Goal: Task Accomplishment & Management: Use online tool/utility

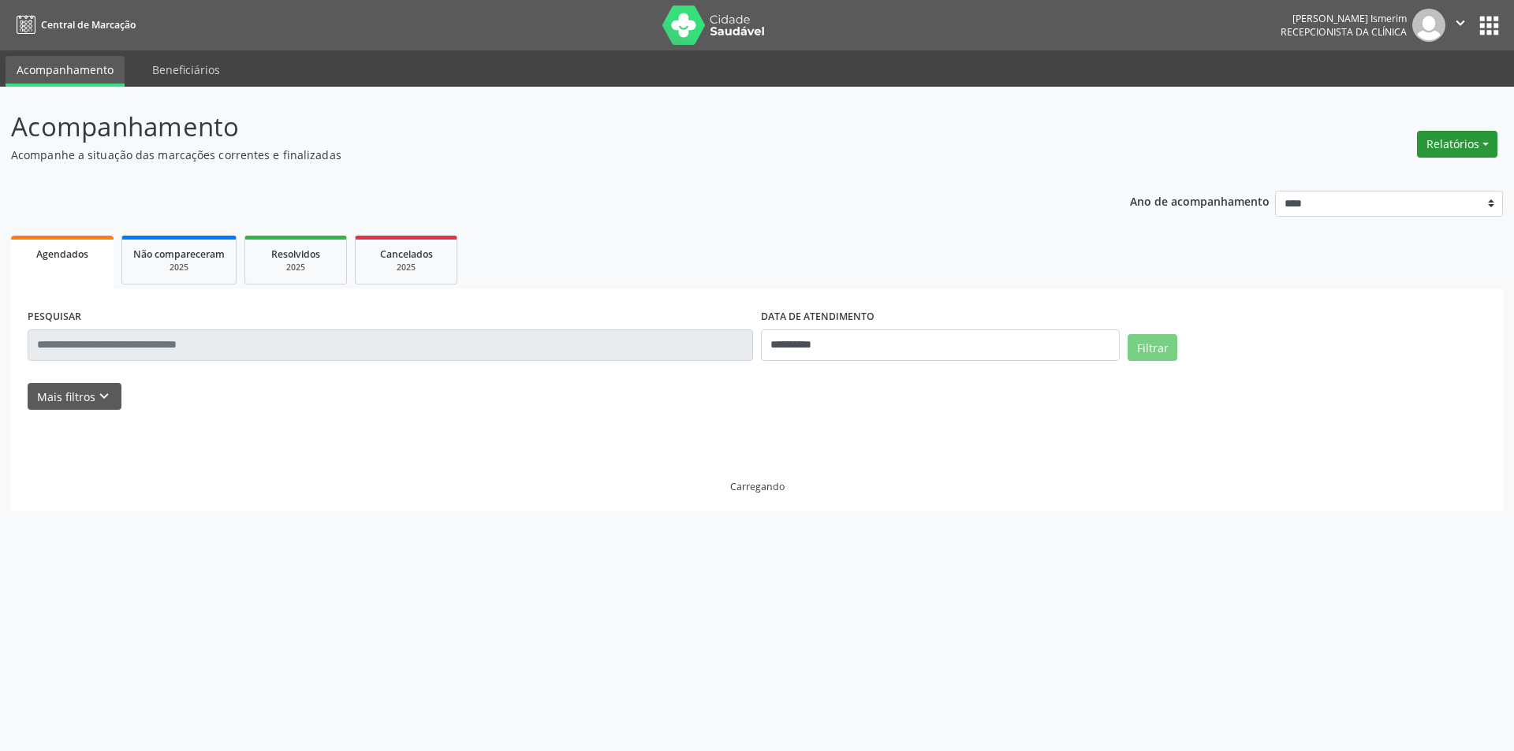
click at [1439, 143] on button "Relatórios" at bounding box center [1457, 144] width 80 height 27
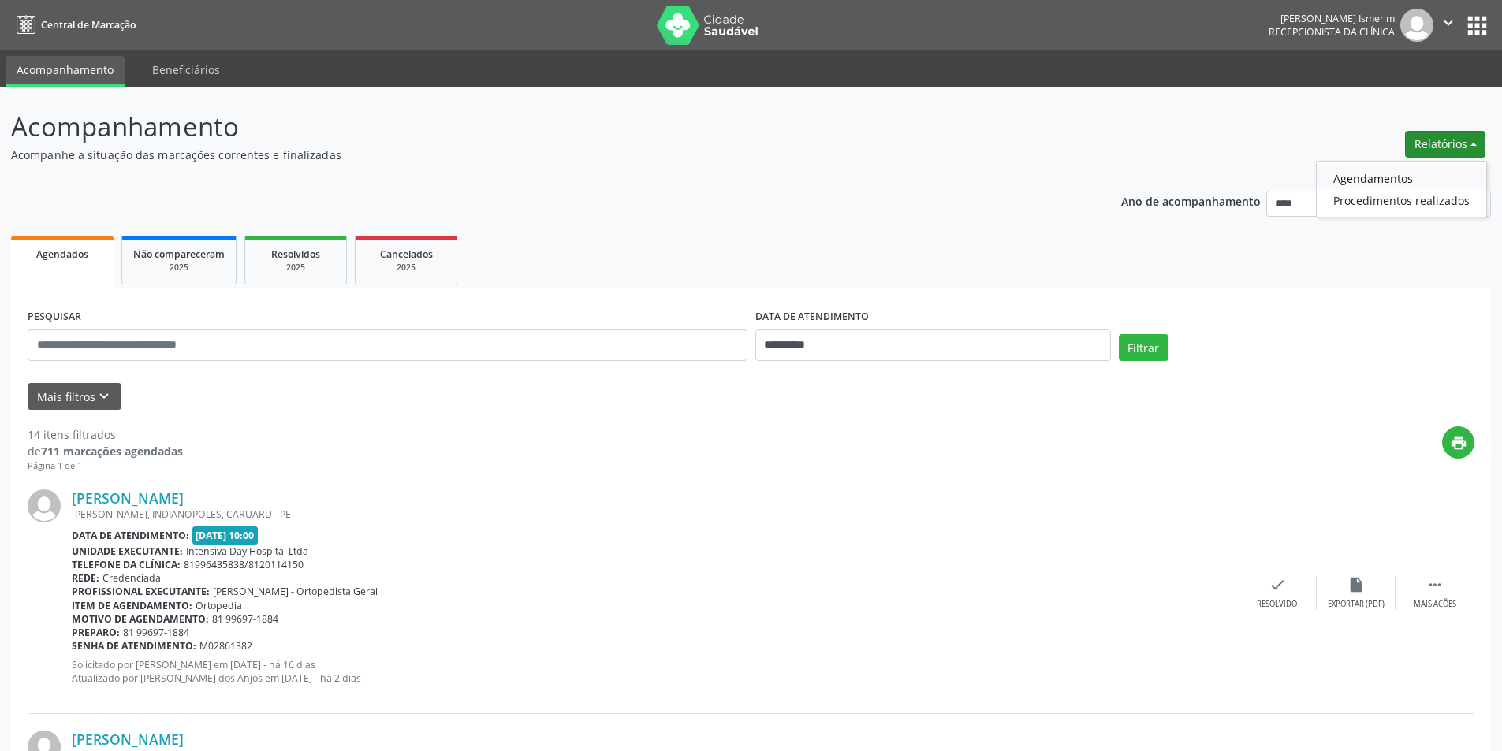
click at [1404, 174] on link "Agendamentos" at bounding box center [1400, 178] width 169 height 22
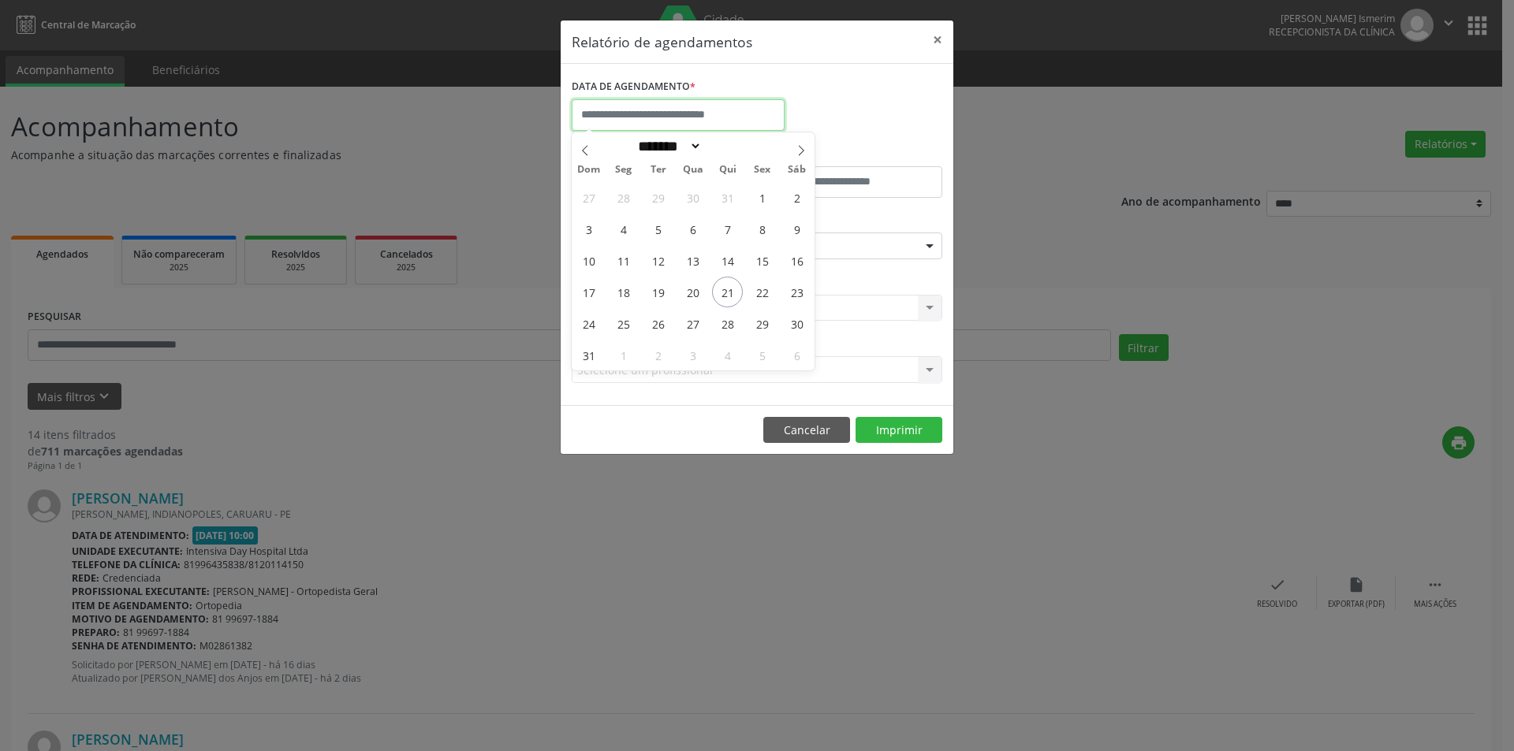
click at [711, 102] on input "text" at bounding box center [678, 115] width 213 height 32
click at [766, 292] on span "22" at bounding box center [762, 292] width 31 height 31
type input "**********"
click at [766, 292] on span "22" at bounding box center [762, 292] width 31 height 31
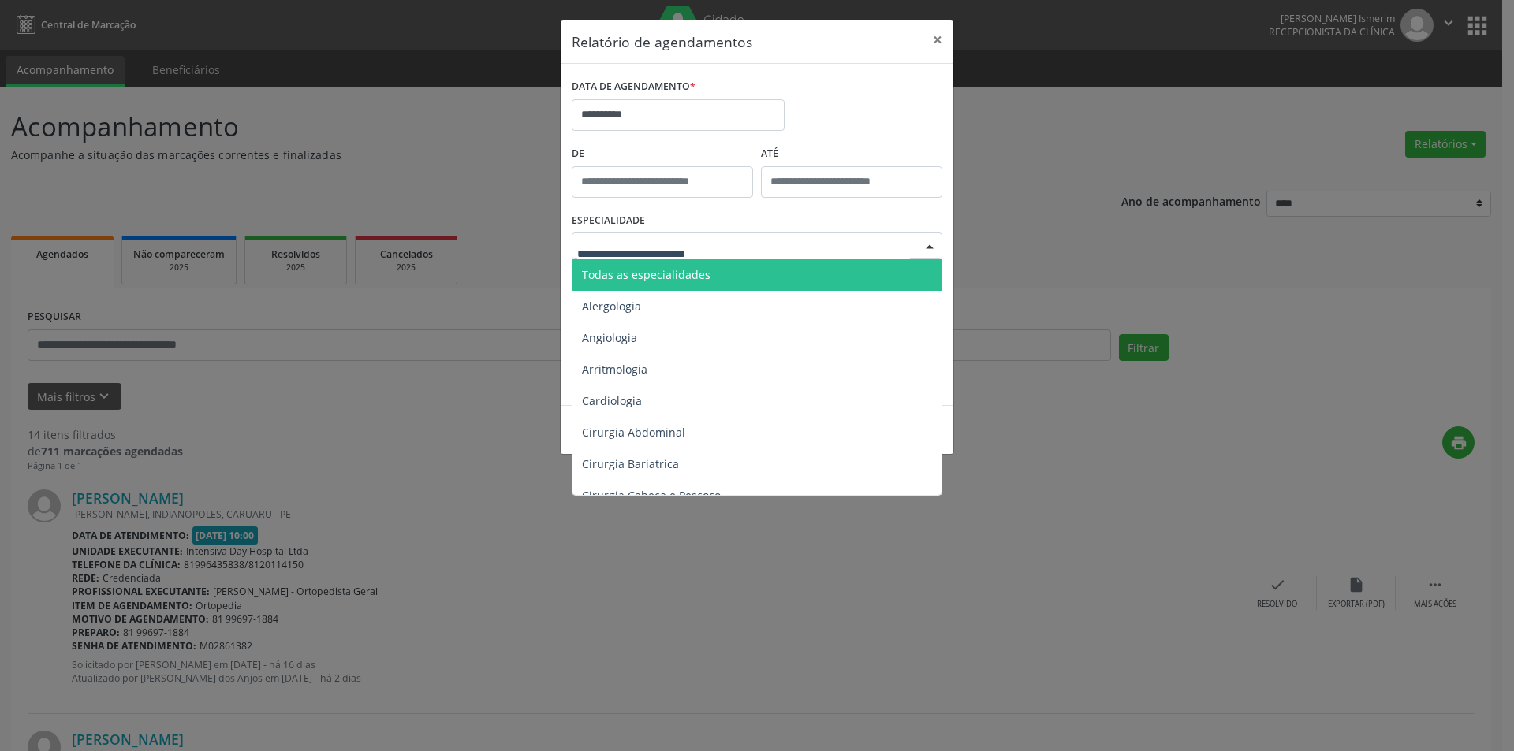
click at [819, 249] on div at bounding box center [757, 246] width 371 height 27
click at [817, 274] on span "Todas as especialidades" at bounding box center [757, 275] width 371 height 32
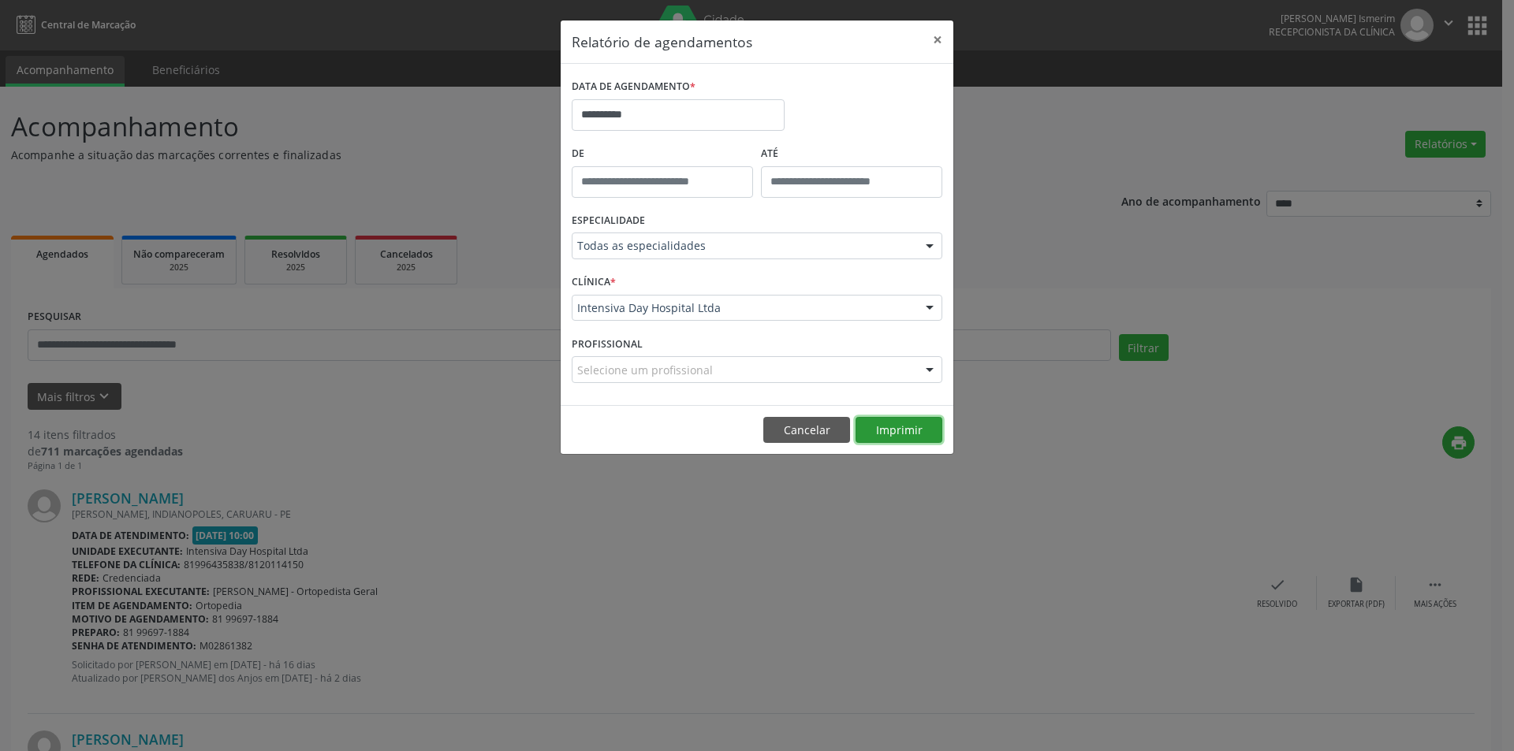
click at [911, 437] on button "Imprimir" at bounding box center [898, 430] width 87 height 27
